Goal: Task Accomplishment & Management: Complete application form

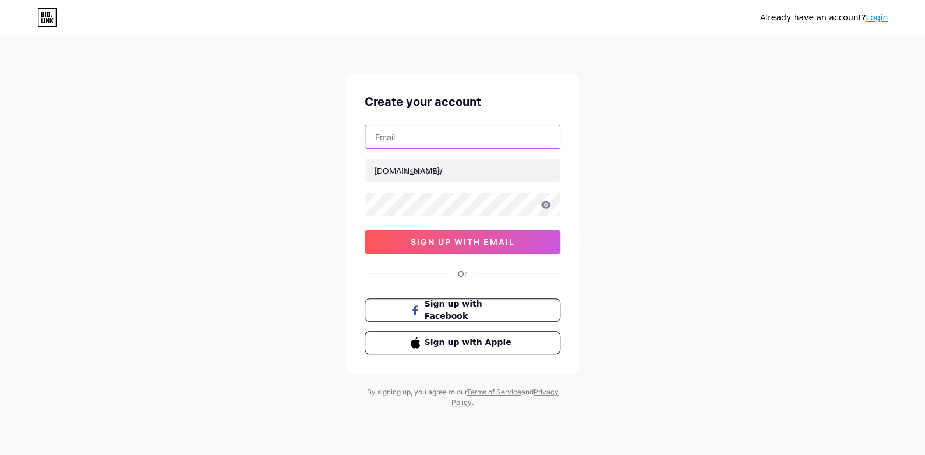
click at [404, 134] on input "text" at bounding box center [462, 136] width 194 height 23
type input "[EMAIL_ADDRESS][DOMAIN_NAME]"
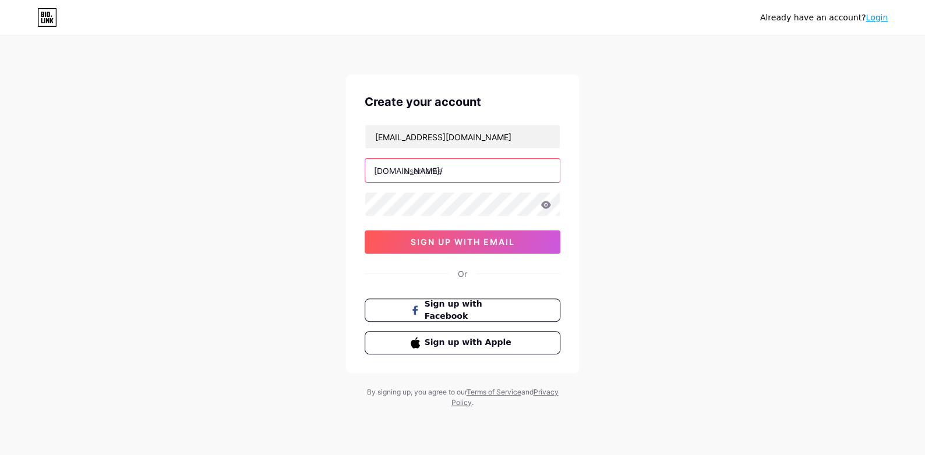
click at [424, 175] on input "text" at bounding box center [462, 170] width 194 height 23
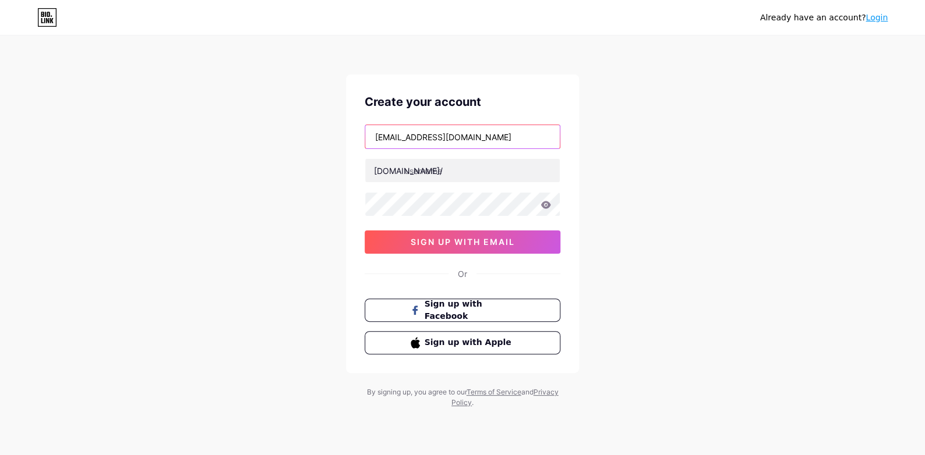
drag, startPoint x: 433, startPoint y: 137, endPoint x: 300, endPoint y: 140, distance: 132.2
click at [300, 140] on div "Already have an account? Login Create your account [EMAIL_ADDRESS][DOMAIN_NAME]…" at bounding box center [462, 222] width 925 height 445
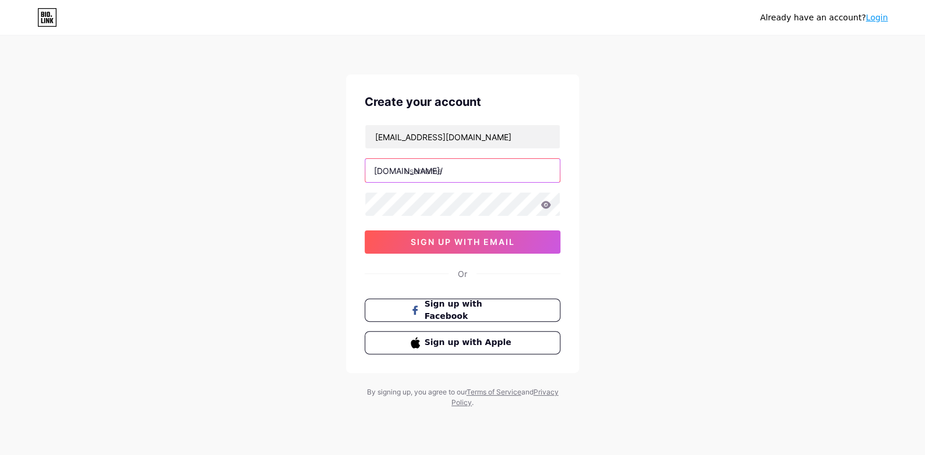
click at [425, 175] on input "text" at bounding box center [462, 170] width 194 height 23
paste input "ruaahealthcare"
type input "ruaahealthcare"
drag, startPoint x: 468, startPoint y: 136, endPoint x: 281, endPoint y: 153, distance: 188.3
click at [281, 153] on div "Already have an account? Login Create your account [EMAIL_ADDRESS][DOMAIN_NAME]…" at bounding box center [462, 222] width 925 height 445
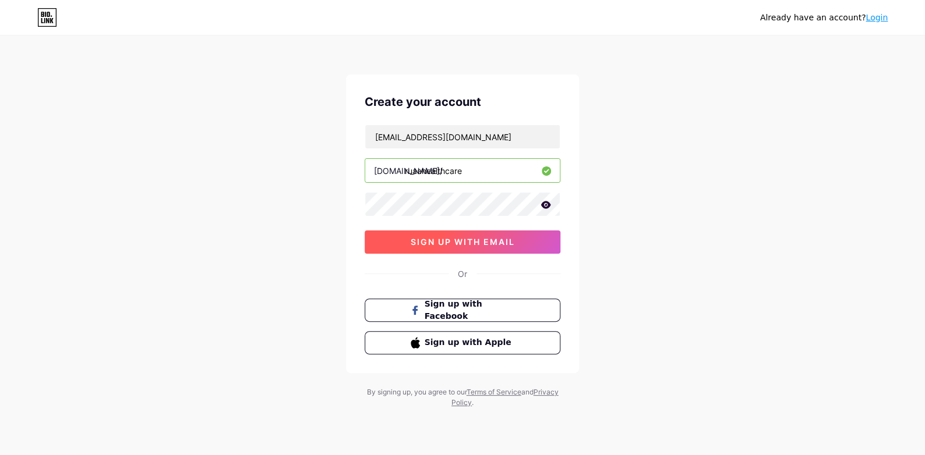
click at [486, 238] on span "sign up with email" at bounding box center [463, 242] width 104 height 10
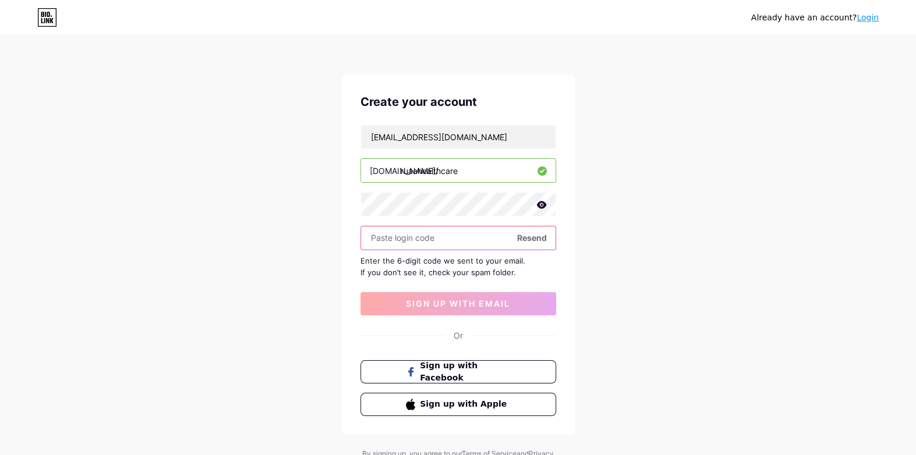
paste input "260765"
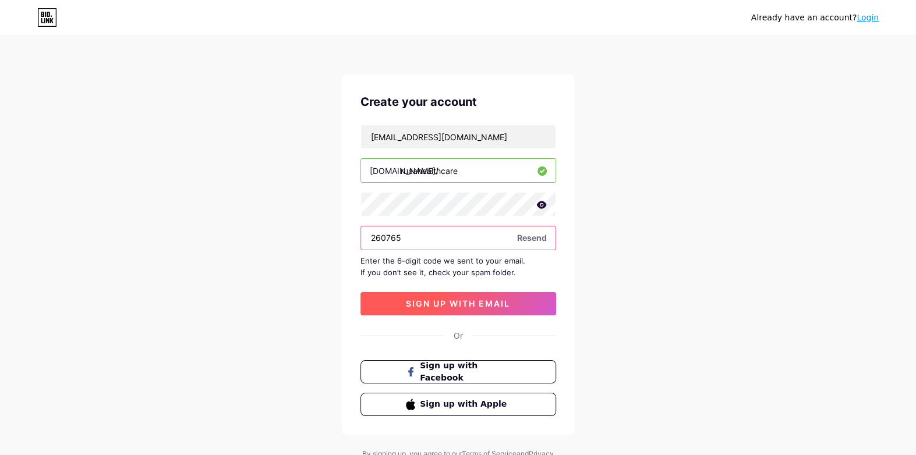
type input "260765"
click at [465, 307] on span "sign up with email" at bounding box center [458, 304] width 104 height 10
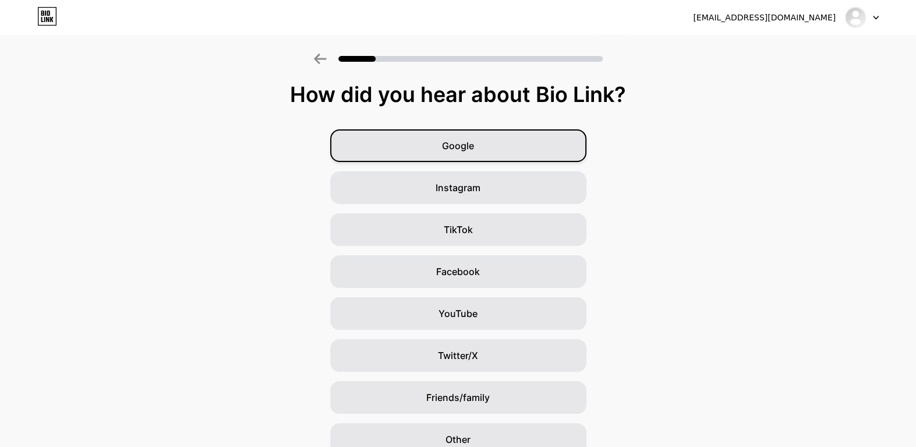
click at [446, 151] on span "Google" at bounding box center [458, 146] width 32 height 14
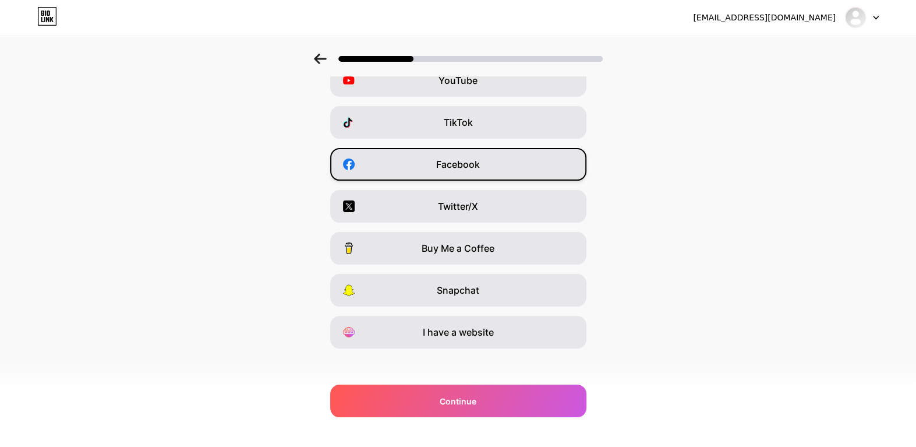
scroll to position [114, 0]
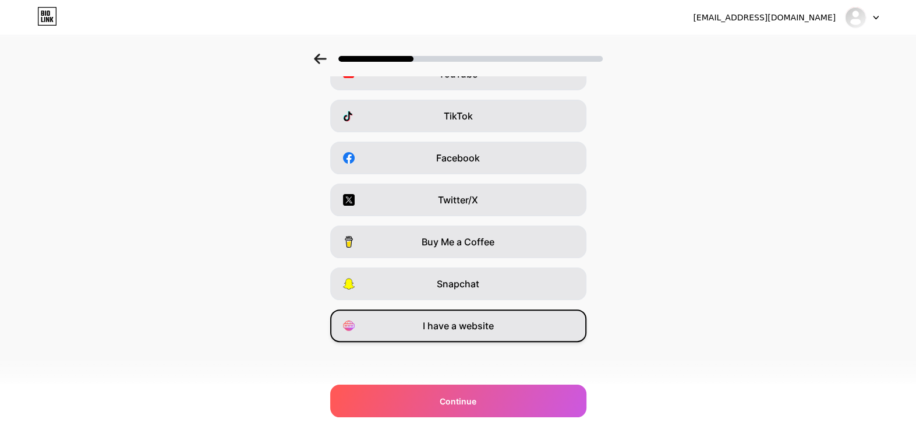
click at [468, 329] on span "I have a website" at bounding box center [458, 326] width 71 height 14
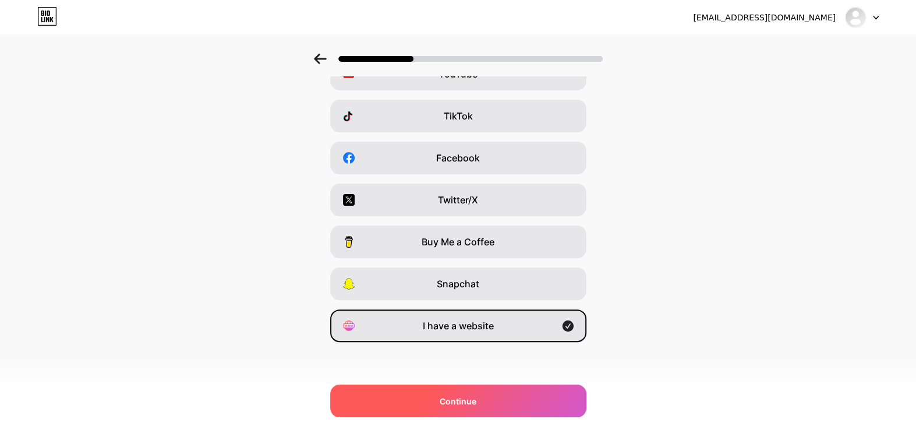
drag, startPoint x: 482, startPoint y: 406, endPoint x: 447, endPoint y: 398, distance: 36.4
click at [482, 406] on div "Continue" at bounding box center [458, 400] width 256 height 33
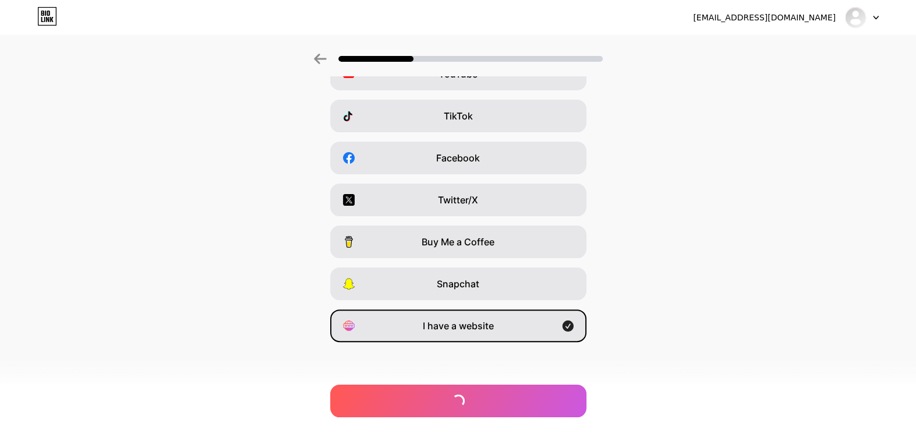
scroll to position [0, 0]
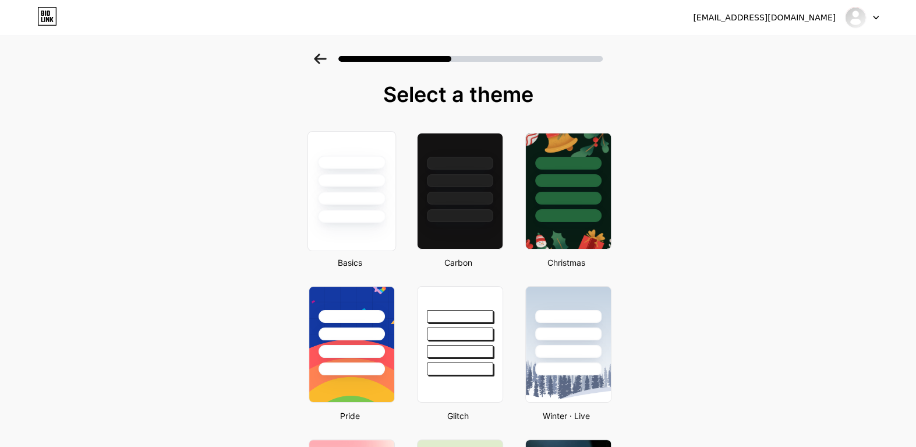
click at [362, 213] on div at bounding box center [351, 216] width 68 height 13
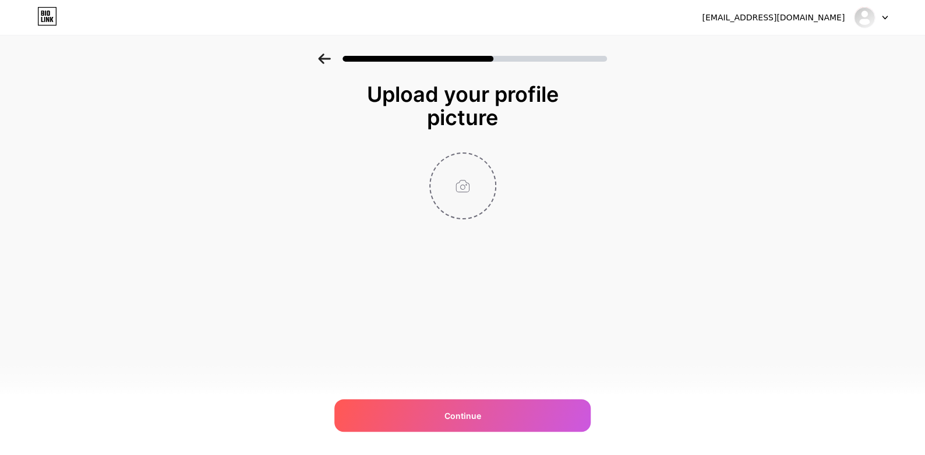
click at [465, 189] on input "file" at bounding box center [462, 186] width 65 height 65
type input "C:\fakepath\ruaa-health-care-fglogo-1.png"
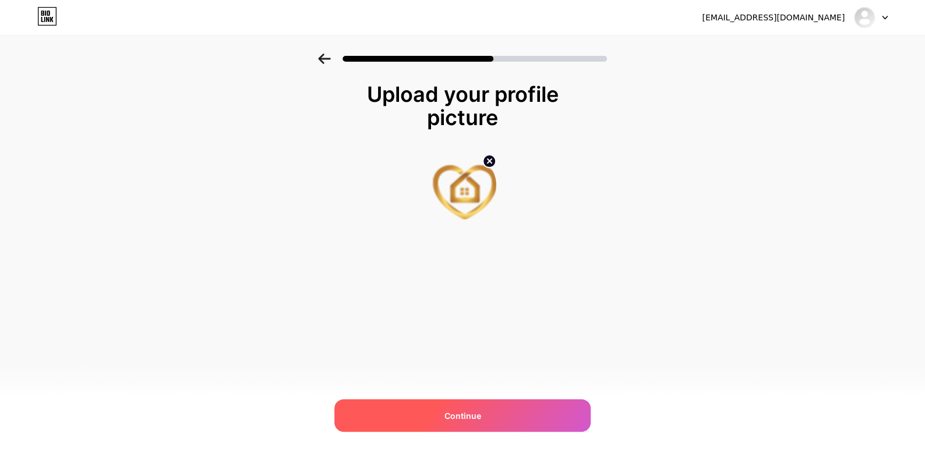
click at [484, 419] on div "Continue" at bounding box center [462, 415] width 256 height 33
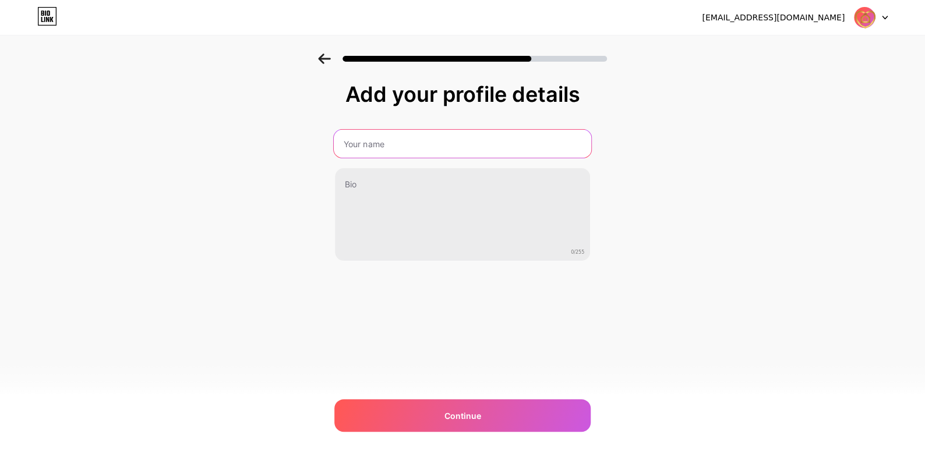
click at [394, 143] on input "text" at bounding box center [462, 144] width 257 height 28
type input "Ruaa Healthcare"
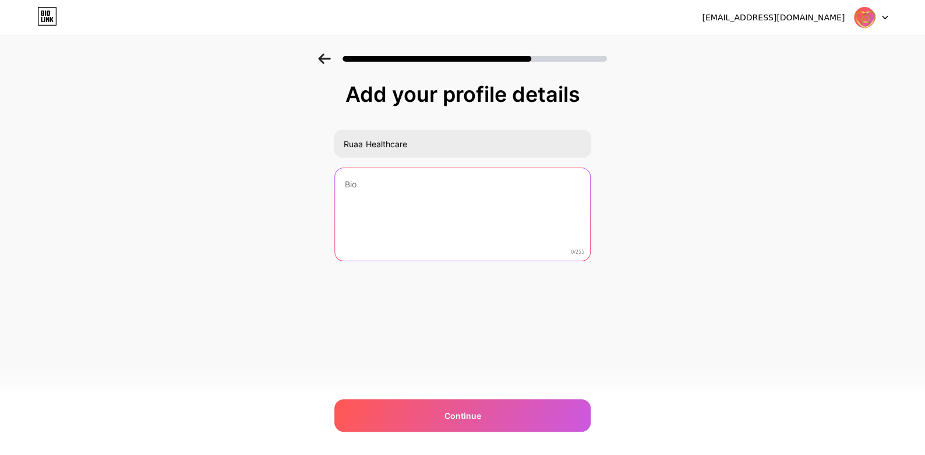
click at [373, 199] on textarea at bounding box center [462, 215] width 255 height 94
paste textarea "Ruaa Home Healthcare L.L.C is a leading home healthcare provider in the [GEOGRA…"
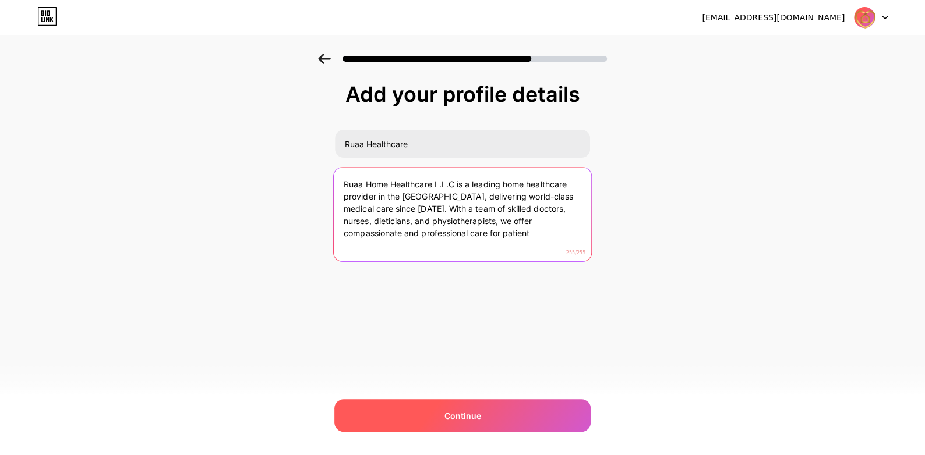
type textarea "Ruaa Home Healthcare L.L.C is a leading home healthcare provider in the [GEOGRA…"
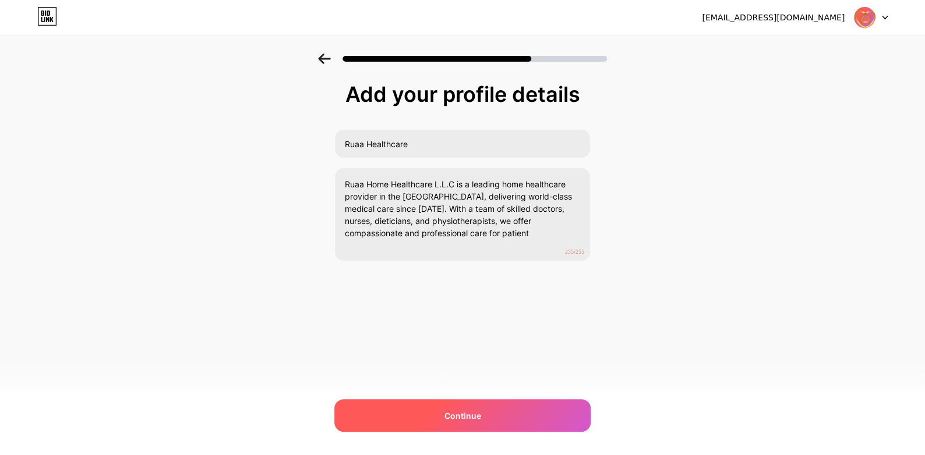
click at [474, 411] on span "Continue" at bounding box center [462, 416] width 37 height 12
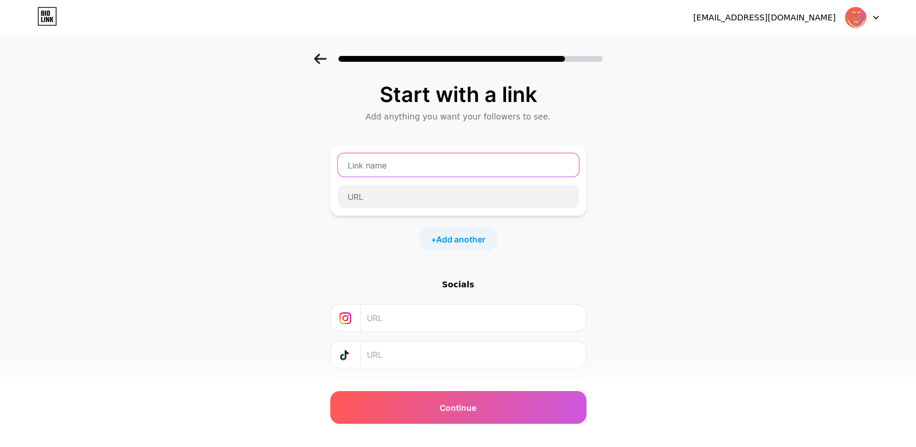
click at [388, 171] on input "text" at bounding box center [458, 164] width 241 height 23
click at [407, 163] on input "text" at bounding box center [458, 164] width 241 height 23
paste input "Home Health Care"
type input "Home Health Care"
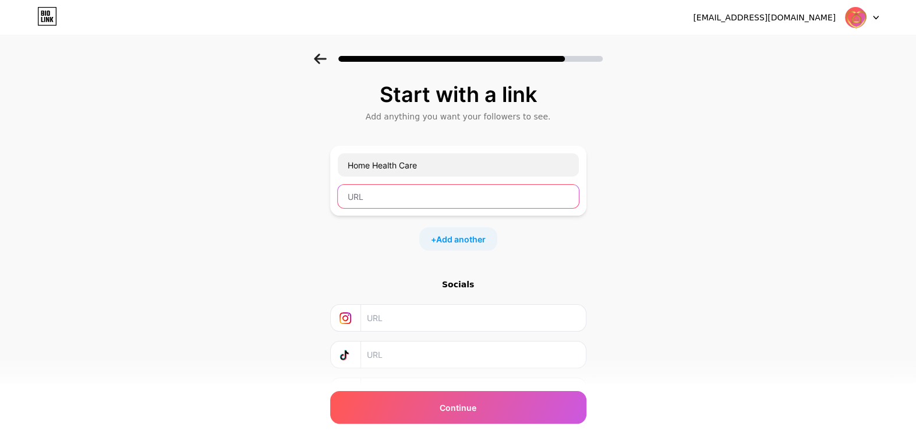
click at [479, 185] on input "text" at bounding box center [458, 196] width 241 height 23
paste input "[URL][DOMAIN_NAME]"
type input "[URL][DOMAIN_NAME]"
click at [699, 287] on div "Start with a link Add anything you want your followers to see. Home Health Care…" at bounding box center [458, 258] width 916 height 409
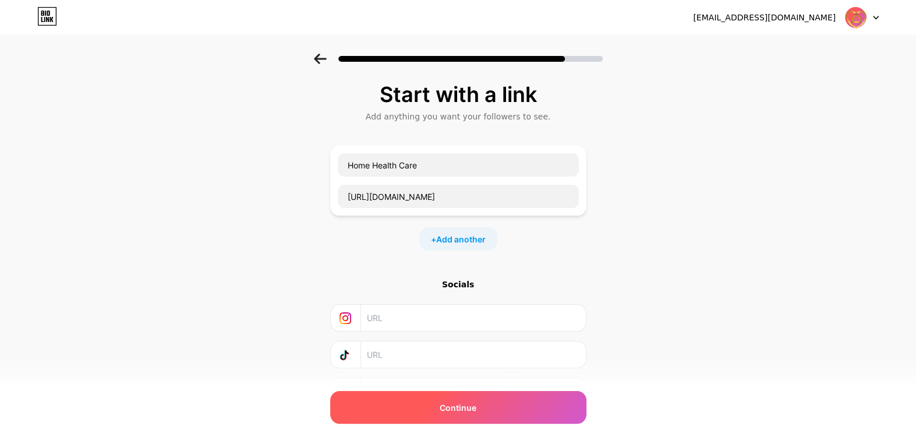
click at [461, 409] on span "Continue" at bounding box center [458, 407] width 37 height 12
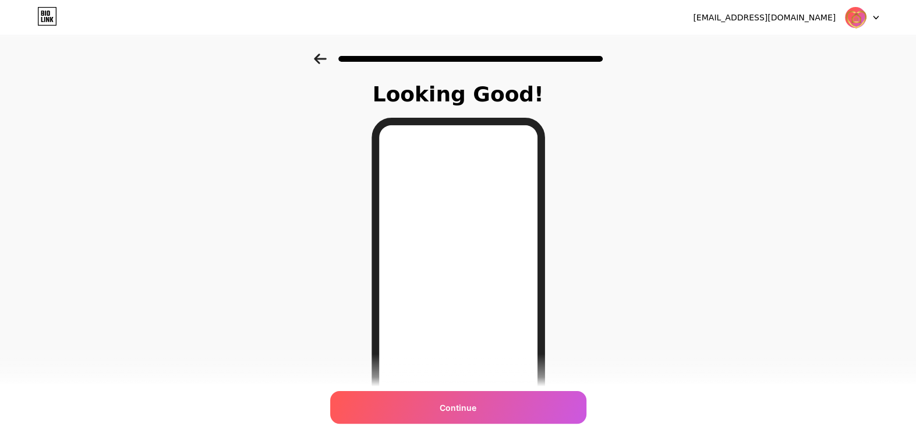
click at [323, 57] on icon at bounding box center [320, 59] width 13 height 10
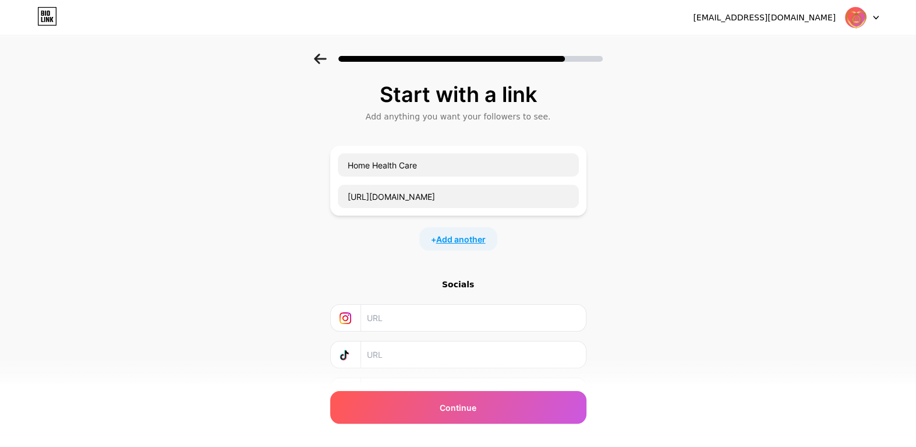
click at [463, 238] on span "Add another" at bounding box center [460, 239] width 49 height 12
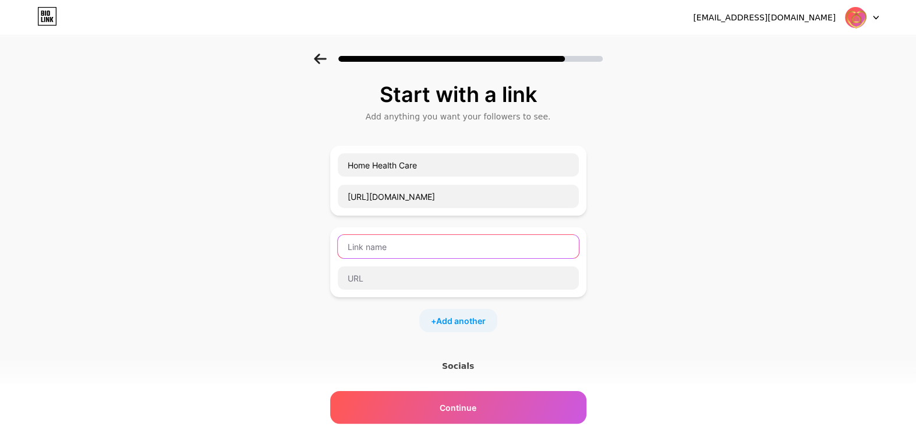
click at [400, 245] on input "text" at bounding box center [458, 246] width 241 height 23
paste input "Home Care Nursing in [GEOGRAPHIC_DATA]"
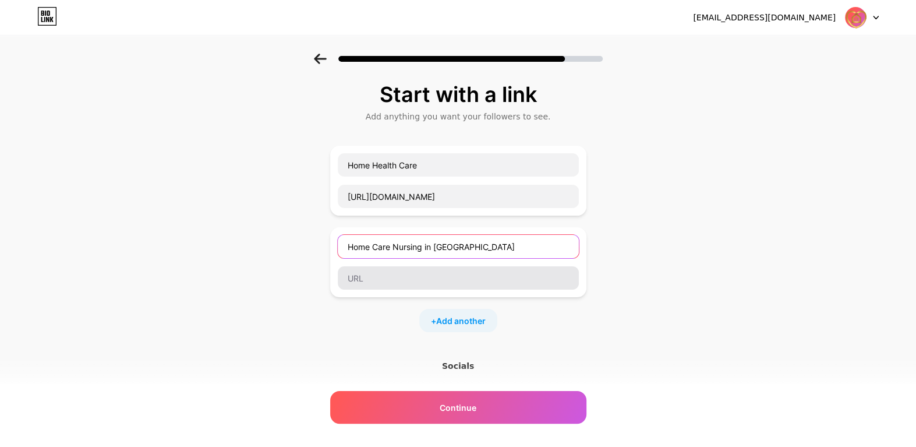
type input "Home Care Nursing in [GEOGRAPHIC_DATA]"
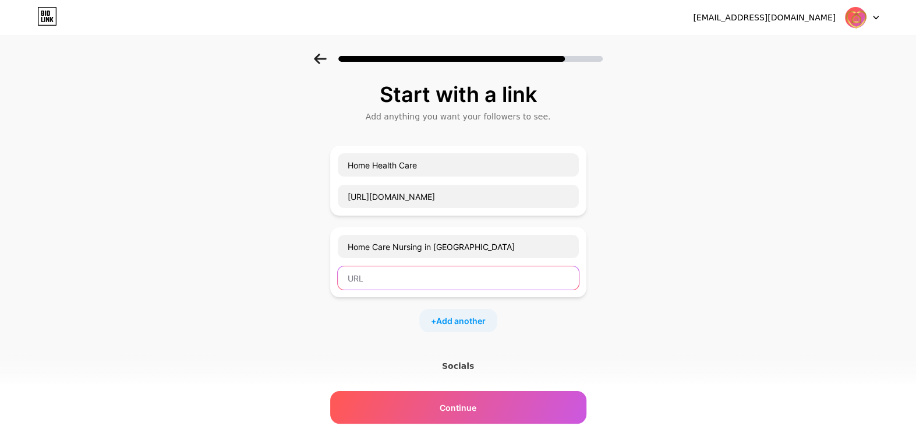
click at [388, 283] on input "text" at bounding box center [458, 277] width 241 height 23
paste input "[URL][DOMAIN_NAME]"
type input "[URL][DOMAIN_NAME]"
click at [460, 322] on span "Add another" at bounding box center [460, 320] width 49 height 12
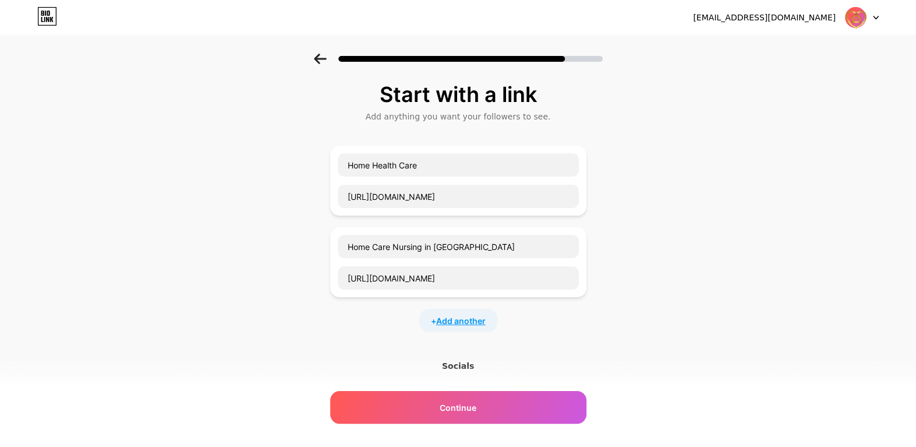
scroll to position [0, 0]
click at [376, 323] on input "text" at bounding box center [458, 327] width 241 height 23
paste input "[URL][DOMAIN_NAME]"
type input "[URL][DOMAIN_NAME]"
click at [385, 353] on input "text" at bounding box center [458, 359] width 241 height 23
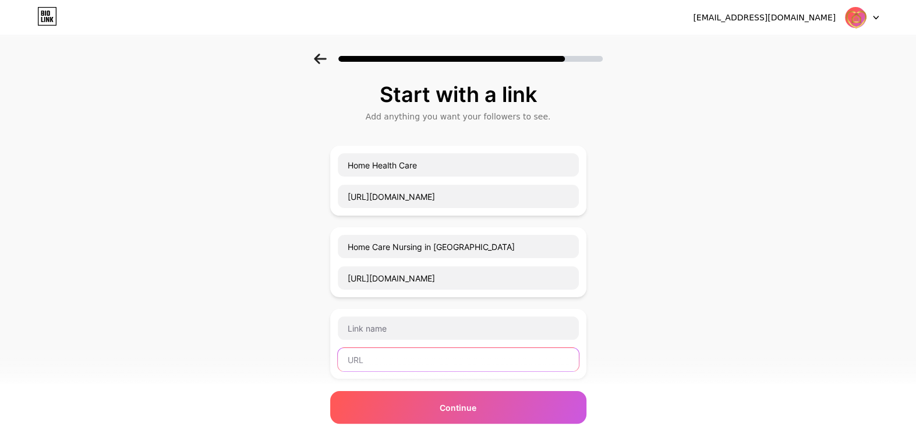
paste input "[URL][DOMAIN_NAME]"
type input "[URL][DOMAIN_NAME]"
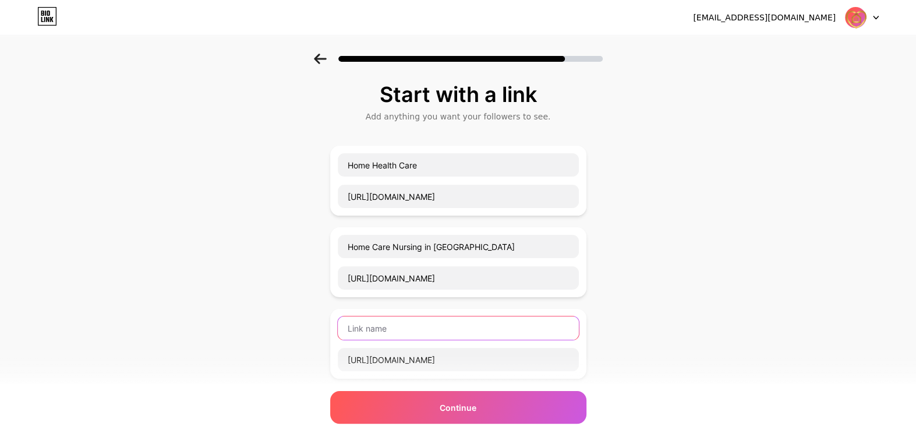
click at [408, 330] on input "text" at bounding box center [458, 327] width 241 height 23
paste input "Home Physiotherapy [GEOGRAPHIC_DATA]"
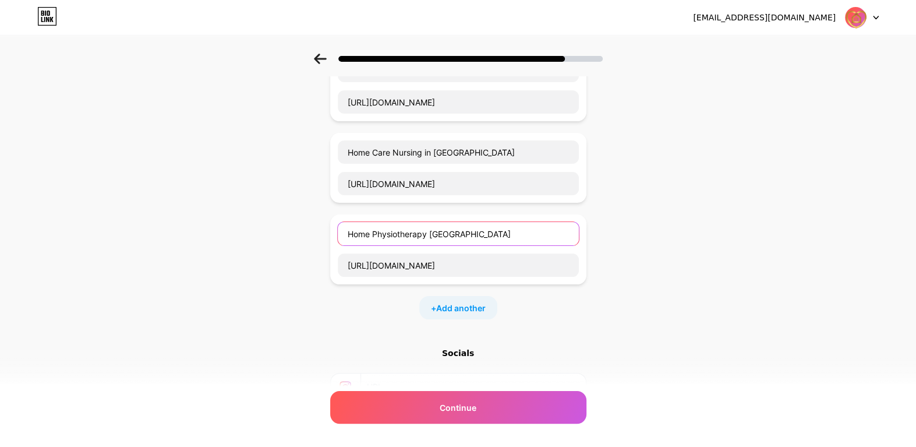
scroll to position [116, 0]
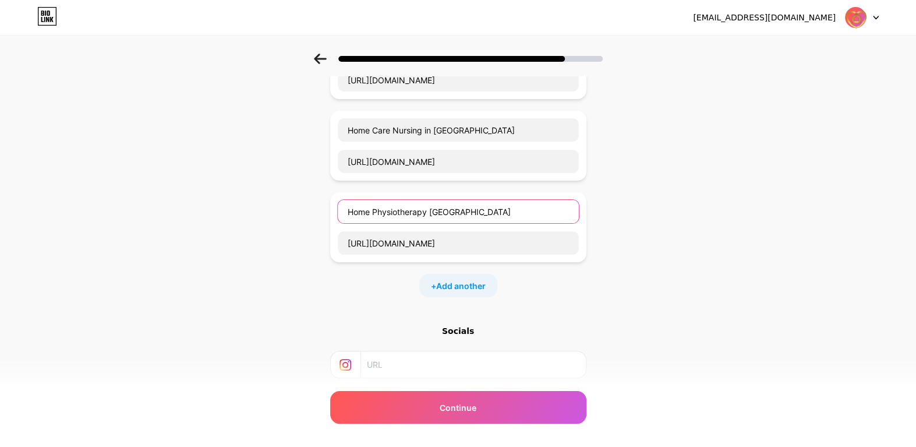
type input "Home Physiotherapy [GEOGRAPHIC_DATA]"
click at [176, 198] on div "Start with a link Add anything you want your followers to see. Home Health Care…" at bounding box center [458, 223] width 916 height 572
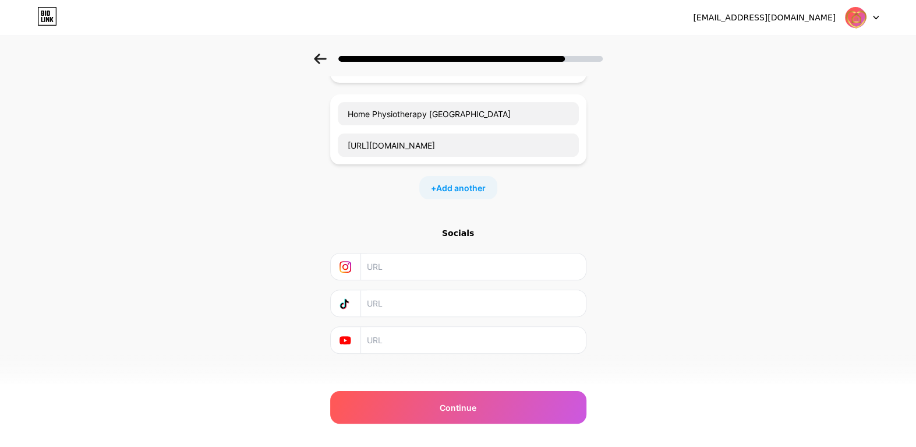
scroll to position [224, 0]
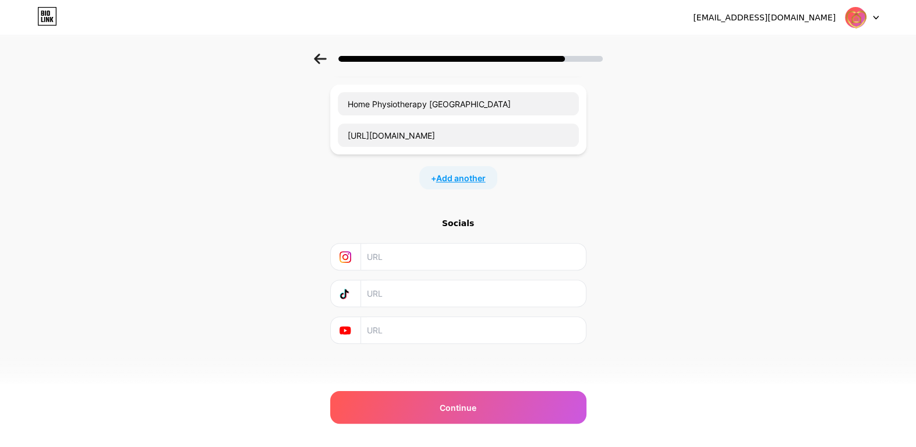
click at [446, 172] on span "Add another" at bounding box center [460, 178] width 49 height 12
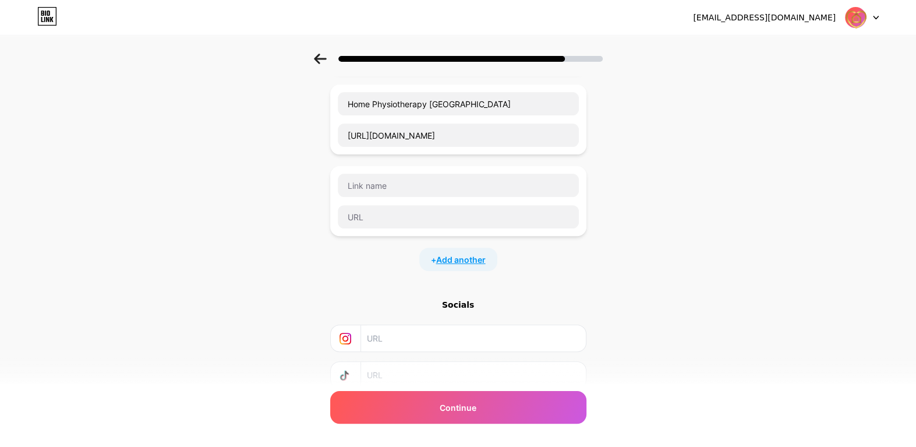
click at [463, 253] on span "Add another" at bounding box center [460, 259] width 49 height 12
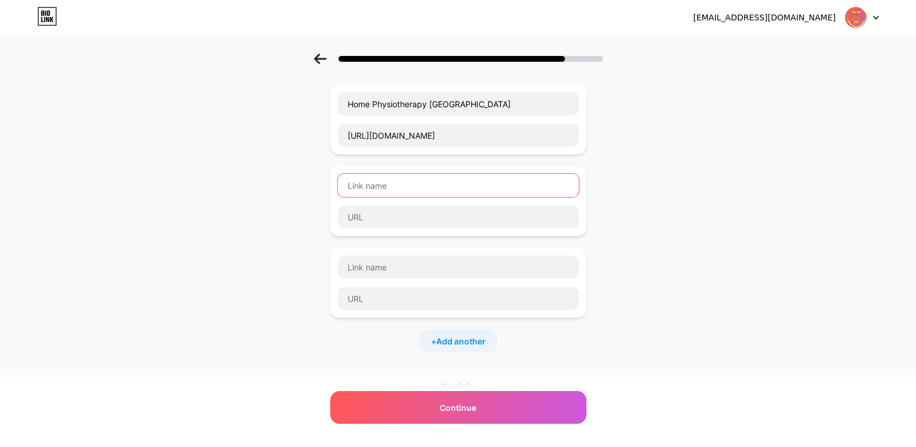
click at [397, 185] on input "text" at bounding box center [458, 185] width 241 height 23
paste input "Elderly Home Care in [GEOGRAPHIC_DATA]"
type input "Elderly Home Care in [GEOGRAPHIC_DATA]"
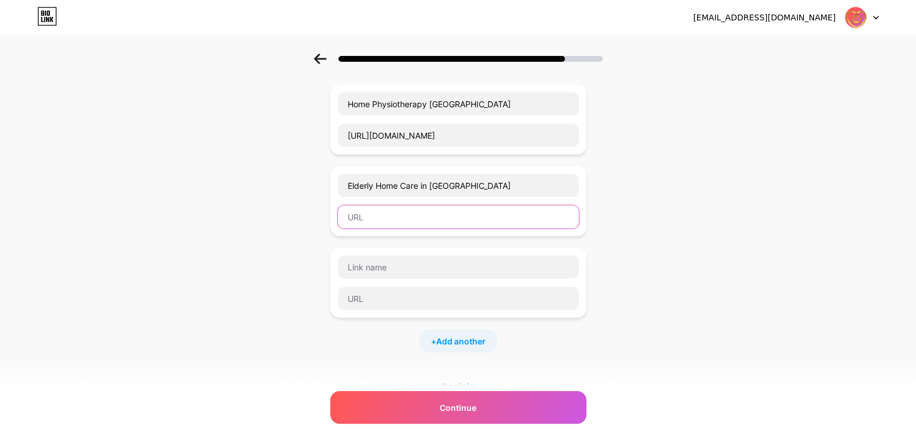
click at [374, 217] on input "text" at bounding box center [458, 216] width 241 height 23
paste input "[URL][DOMAIN_NAME]"
type input "[URL][DOMAIN_NAME]"
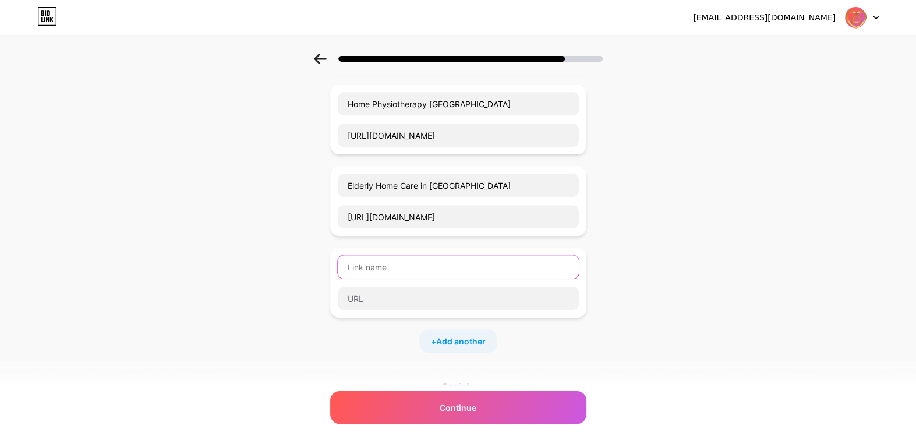
click at [394, 267] on input "text" at bounding box center [458, 266] width 241 height 23
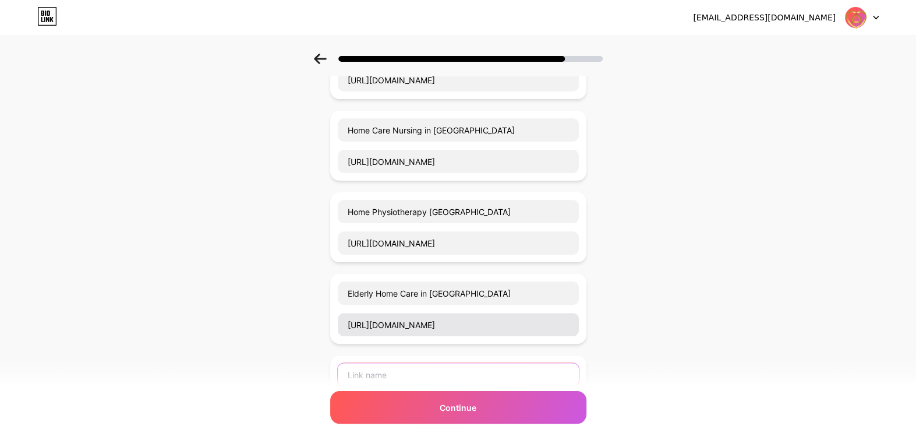
scroll to position [291, 0]
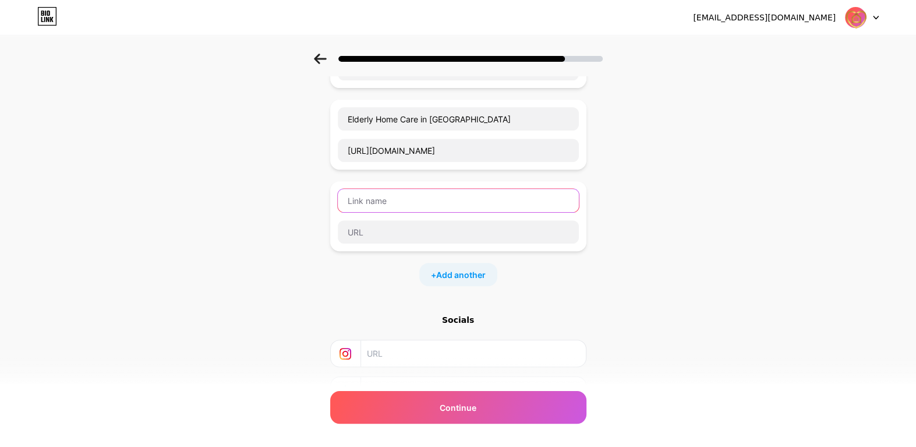
paste input "[MEDICAL_DATA] at Home in [GEOGRAPHIC_DATA]"
type input "[MEDICAL_DATA] at Home in [GEOGRAPHIC_DATA]"
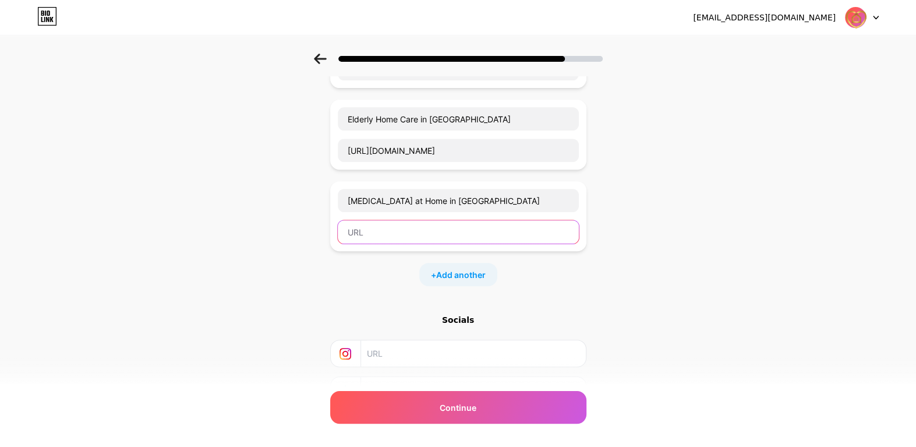
click at [392, 229] on input "text" at bounding box center [458, 231] width 241 height 23
paste input "[URL][DOMAIN_NAME]"
type input "[URL][DOMAIN_NAME]"
click at [284, 277] on div "Start with a link Add anything you want your followers to see. Home Health Care…" at bounding box center [458, 130] width 916 height 735
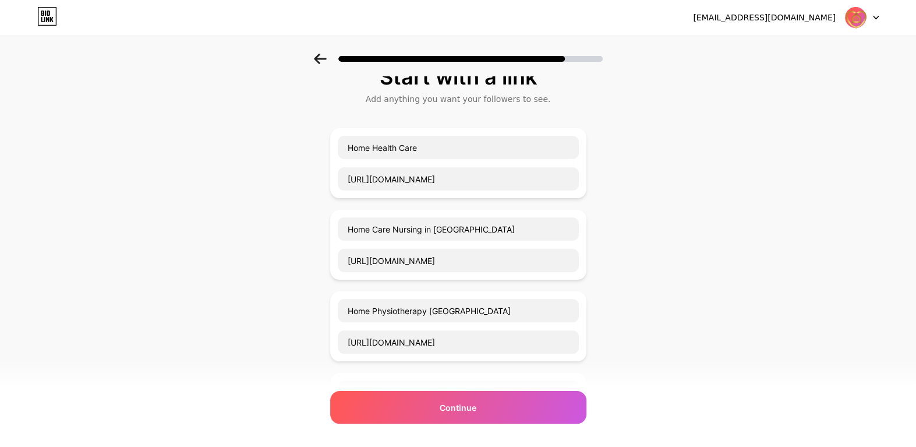
scroll to position [0, 0]
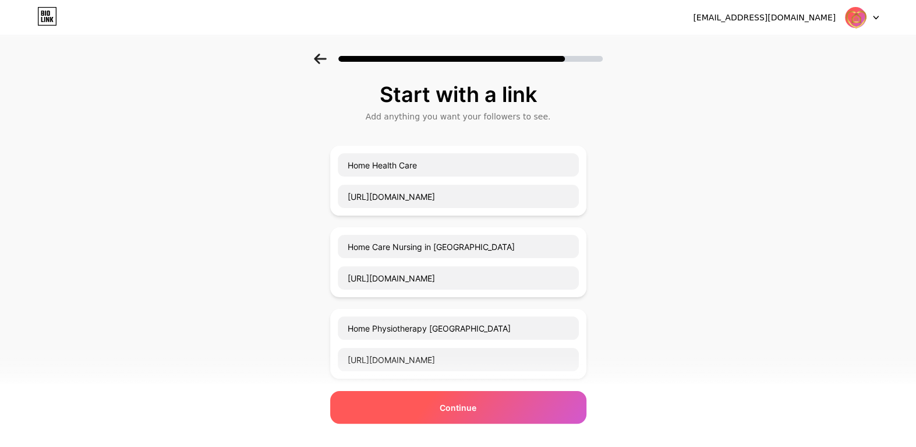
click at [441, 408] on div "Continue" at bounding box center [458, 407] width 256 height 33
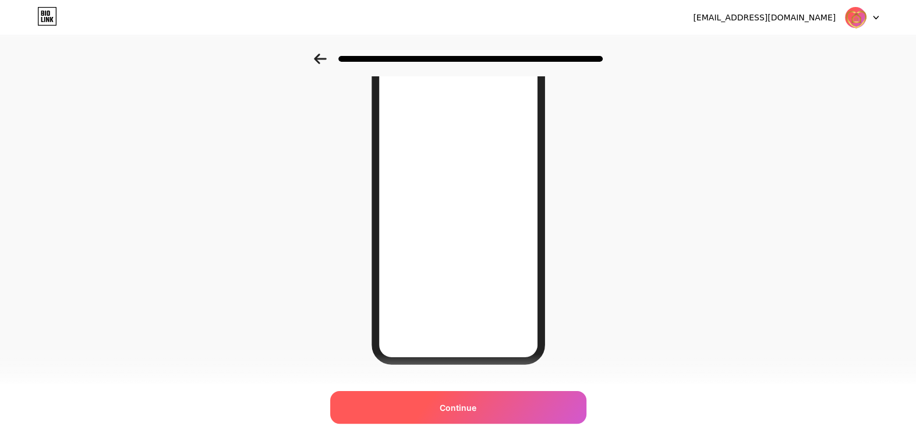
scroll to position [116, 0]
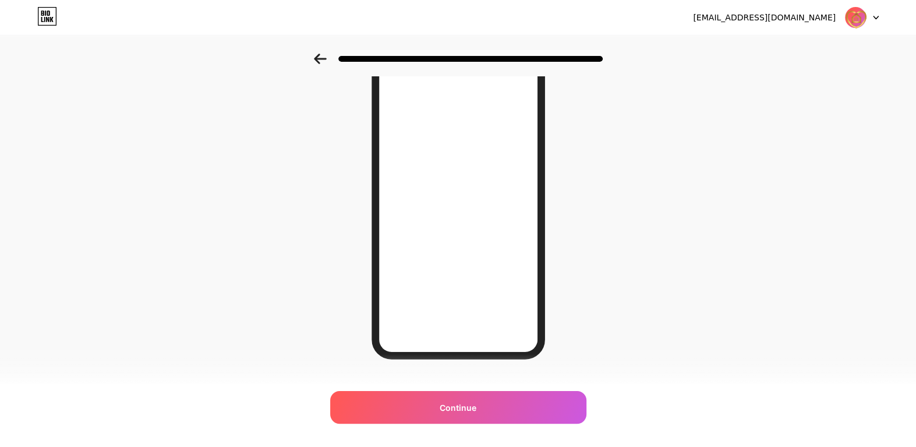
drag, startPoint x: 471, startPoint y: 406, endPoint x: 331, endPoint y: 401, distance: 140.4
click at [471, 406] on span "Continue" at bounding box center [458, 407] width 37 height 12
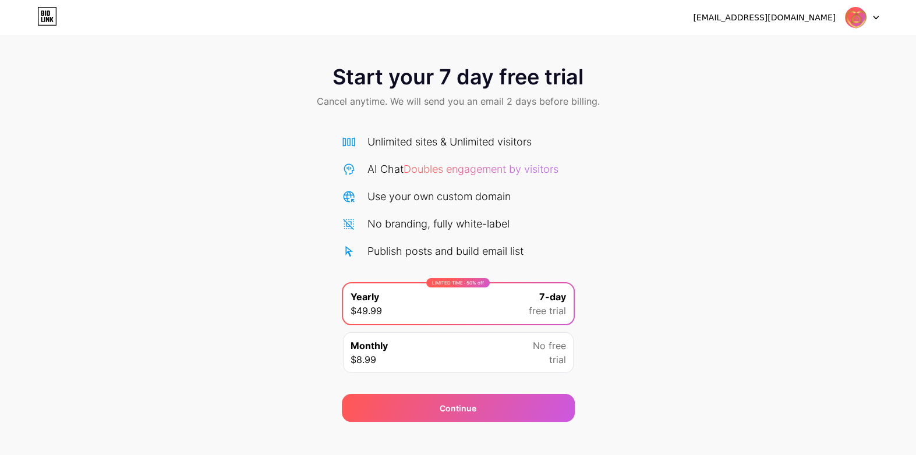
click at [872, 13] on div at bounding box center [862, 17] width 34 height 21
click at [739, 16] on div "[EMAIL_ADDRESS][DOMAIN_NAME]" at bounding box center [764, 18] width 143 height 12
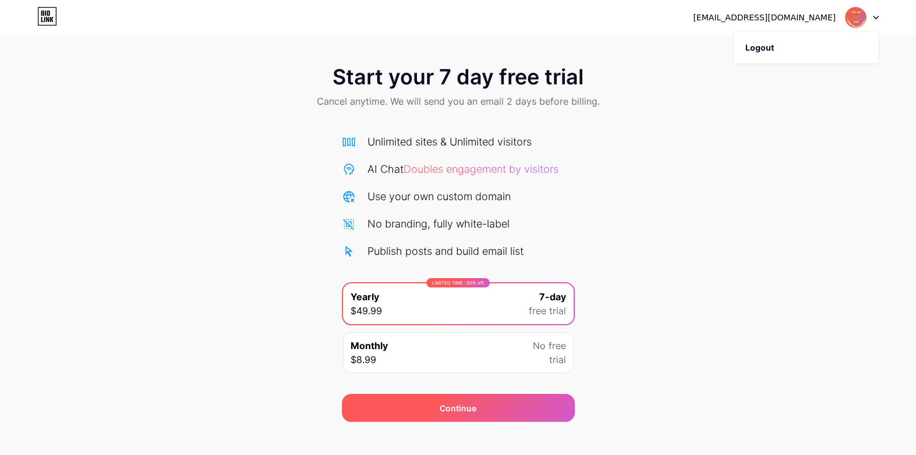
click at [449, 408] on span "Continue" at bounding box center [458, 408] width 37 height 12
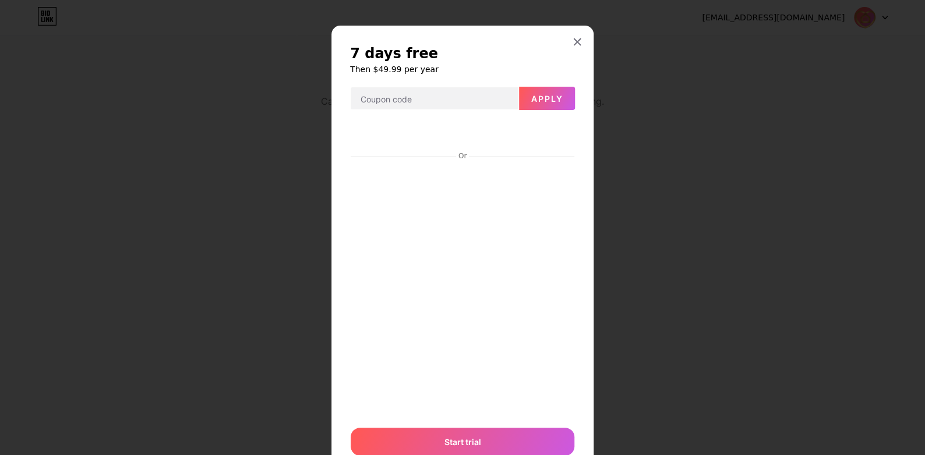
click at [579, 40] on div at bounding box center [577, 41] width 21 height 21
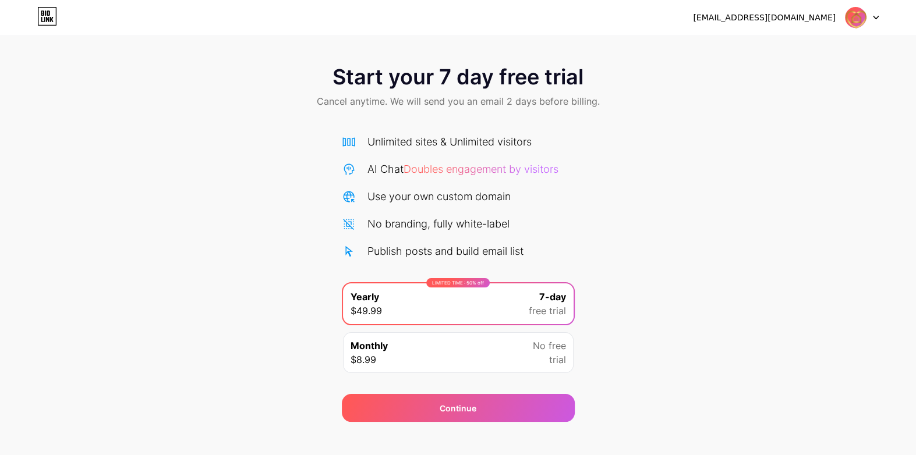
click at [876, 19] on div at bounding box center [862, 17] width 34 height 21
click at [776, 17] on div "[EMAIL_ADDRESS][DOMAIN_NAME]" at bounding box center [764, 18] width 143 height 12
click at [41, 16] on icon at bounding box center [47, 16] width 20 height 19
click at [847, 27] on span at bounding box center [855, 17] width 22 height 22
click at [777, 47] on li "Logout" at bounding box center [806, 47] width 144 height 31
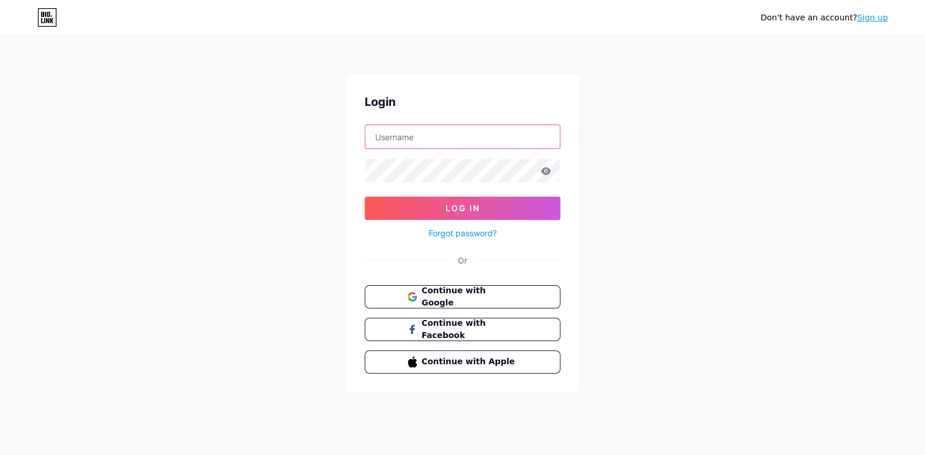
type input "[EMAIL_ADDRESS][DOMAIN_NAME]"
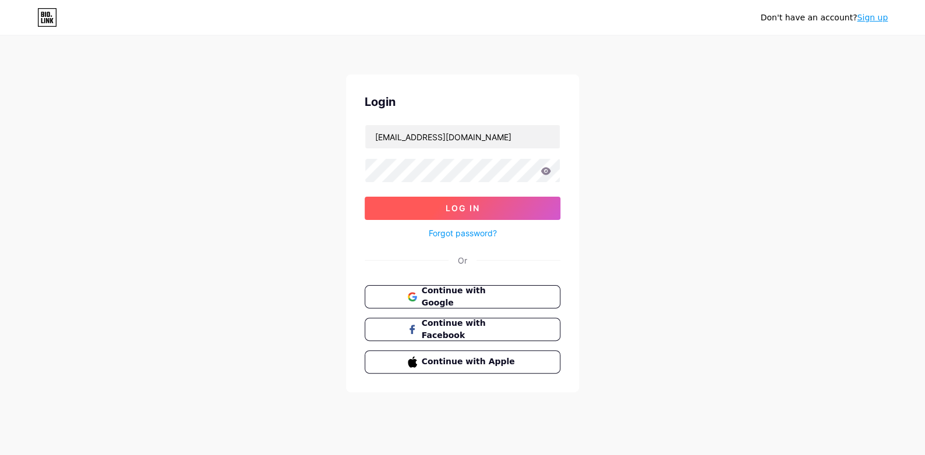
click at [467, 214] on button "Log In" at bounding box center [463, 208] width 196 height 23
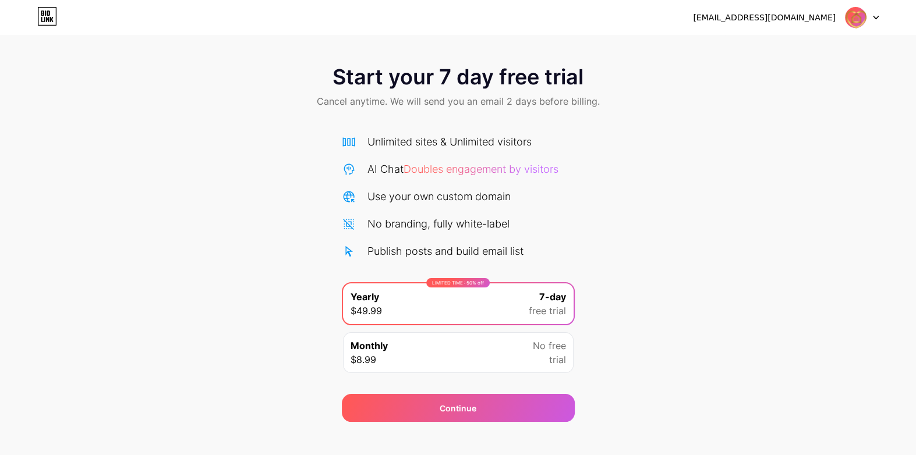
click at [56, 20] on icon at bounding box center [47, 17] width 18 height 18
click at [878, 21] on div at bounding box center [862, 17] width 34 height 21
click at [743, 16] on div "[EMAIL_ADDRESS][DOMAIN_NAME]" at bounding box center [764, 18] width 143 height 12
click at [596, 15] on div "[EMAIL_ADDRESS][DOMAIN_NAME] Logout" at bounding box center [458, 17] width 916 height 21
